Goal: Browse casually: Explore the website without a specific task or goal

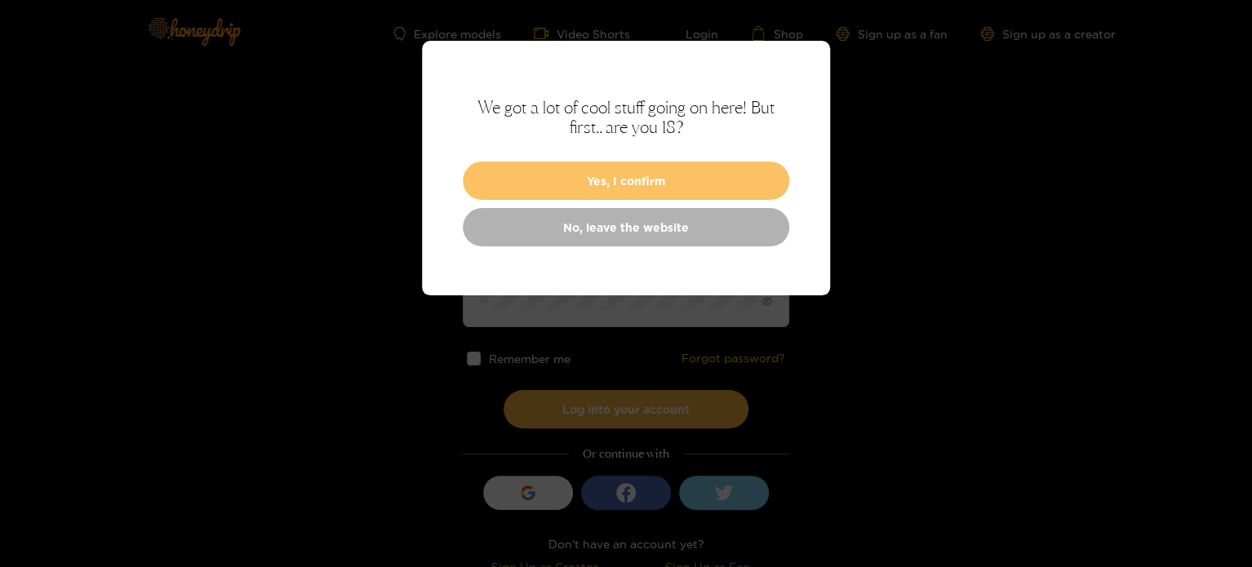
click at [635, 167] on button "Yes, I confirm" at bounding box center [626, 181] width 327 height 38
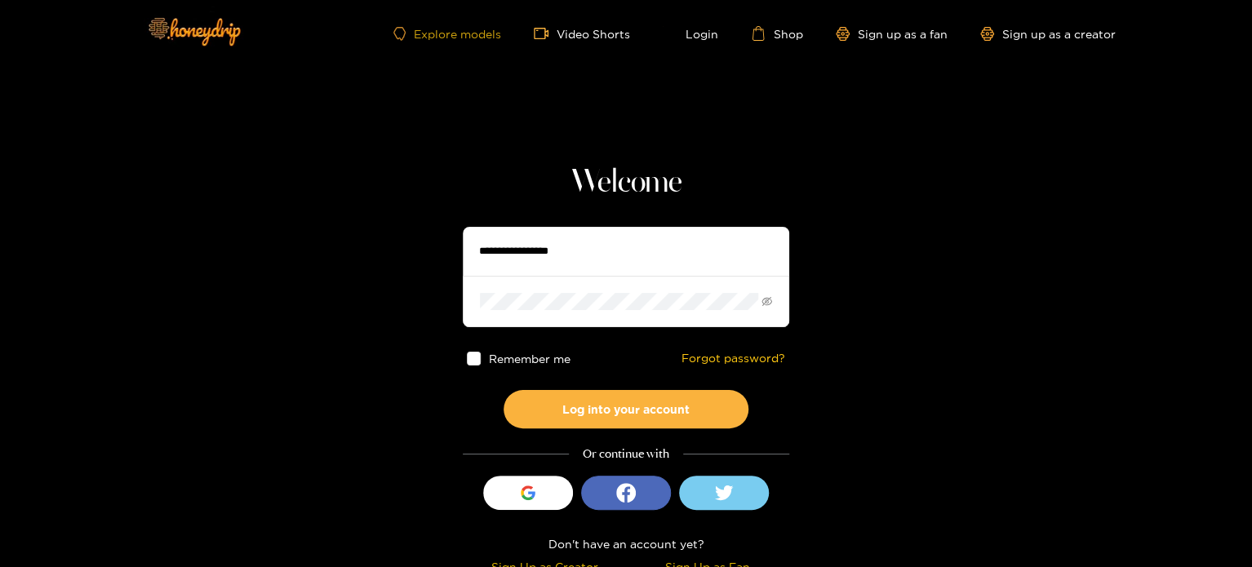
click at [489, 33] on link "Explore models" at bounding box center [448, 34] width 108 height 14
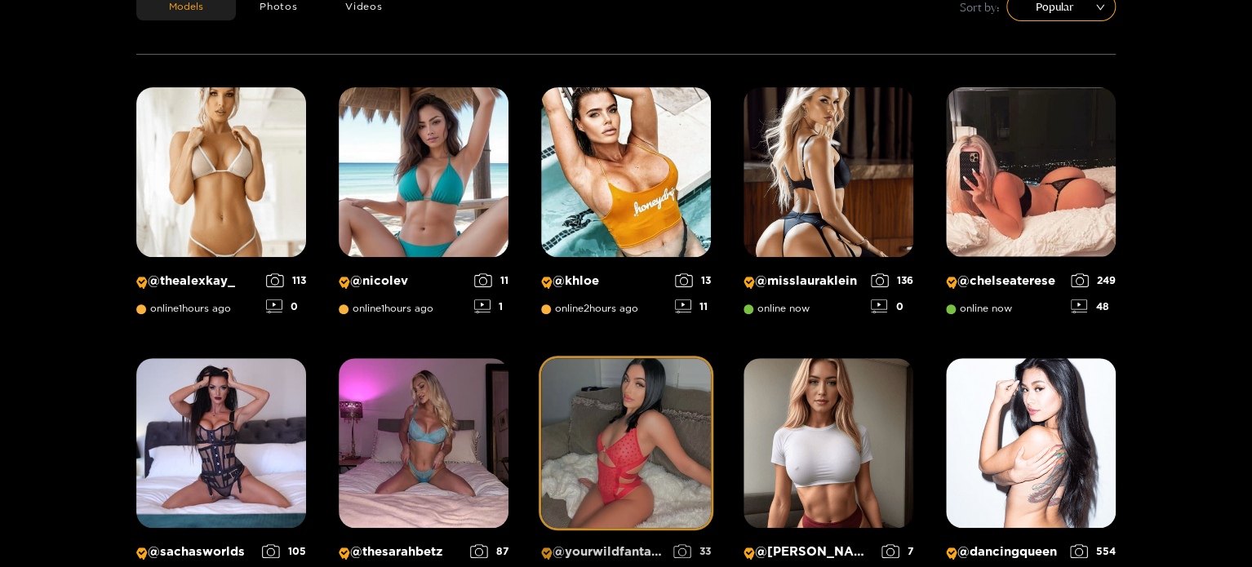
scroll to position [23, 0]
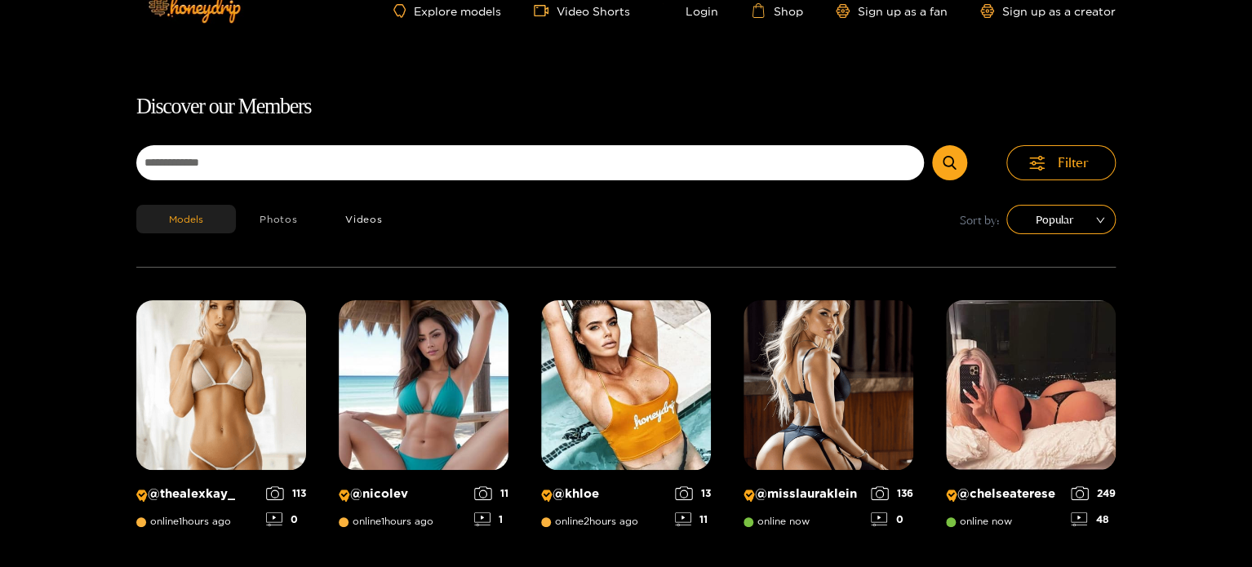
click at [285, 215] on button "Photos" at bounding box center [279, 219] width 86 height 29
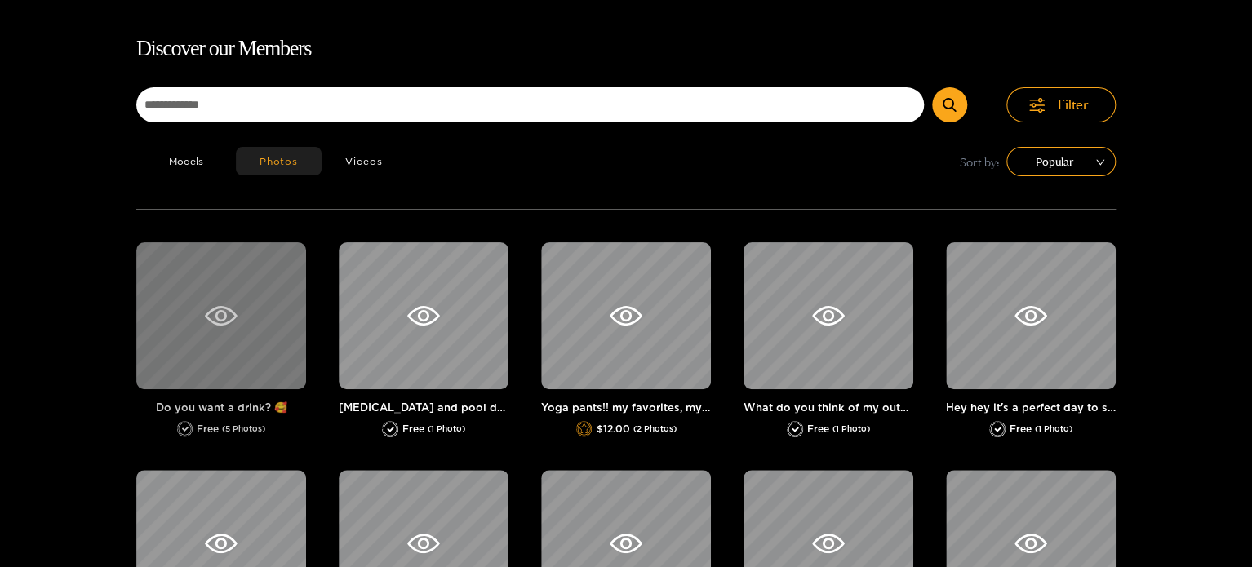
scroll to position [105, 0]
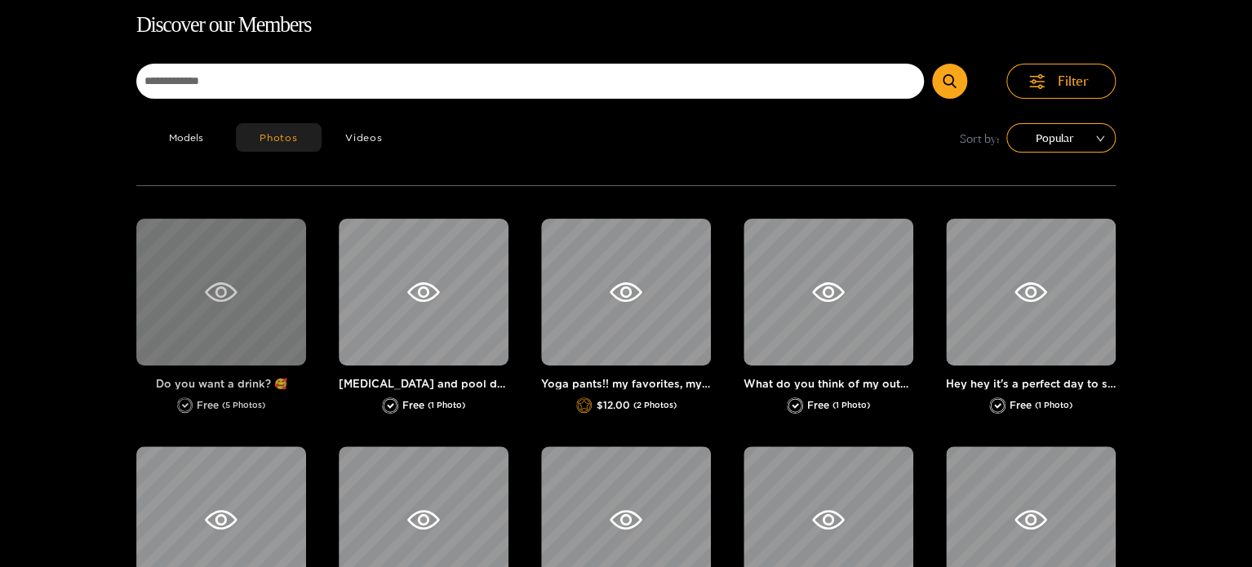
click at [223, 287] on icon at bounding box center [221, 292] width 11 height 11
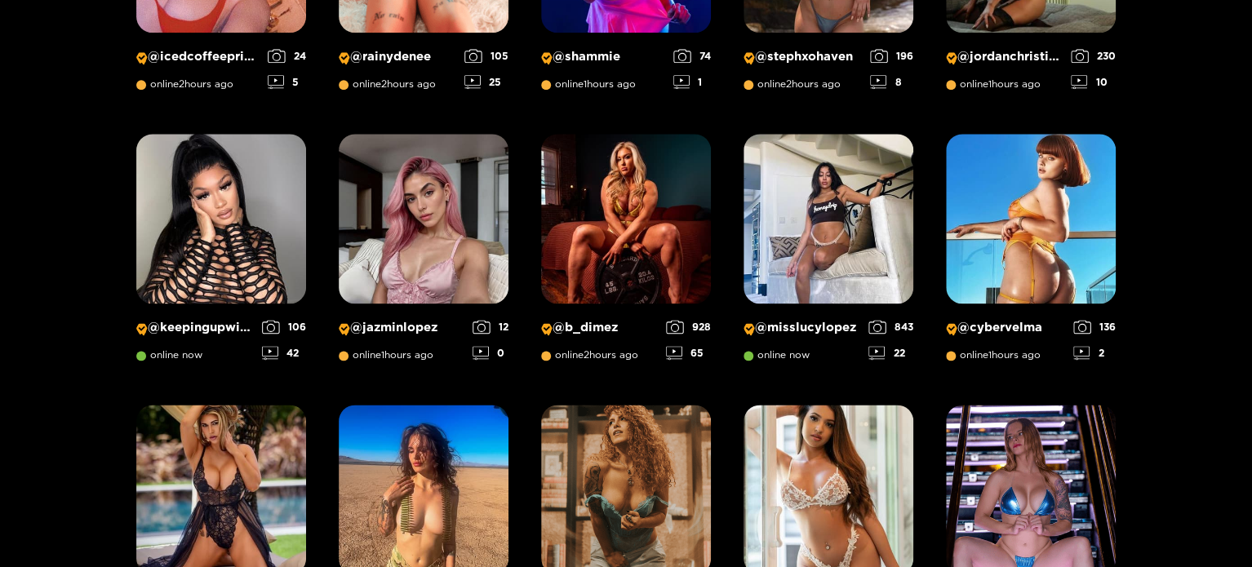
scroll to position [1329, 0]
